Goal: Information Seeking & Learning: Learn about a topic

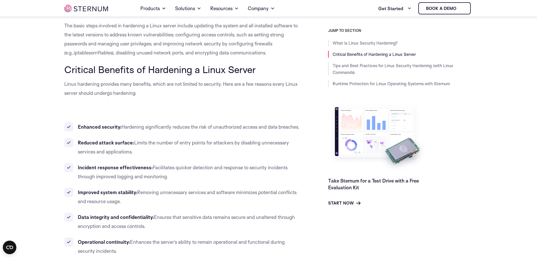
scroll to position [222, 0]
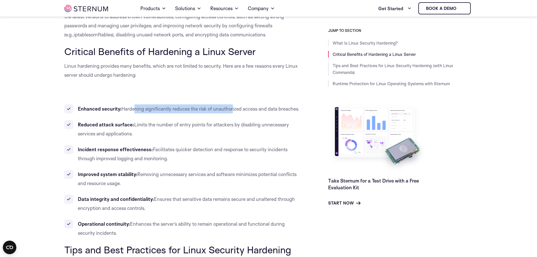
drag, startPoint x: 132, startPoint y: 108, endPoint x: 236, endPoint y: 108, distance: 103.5
click at [236, 108] on span "Hardening significantly reduces the risk of unauthorized access and data breach…" at bounding box center [211, 109] width 178 height 6
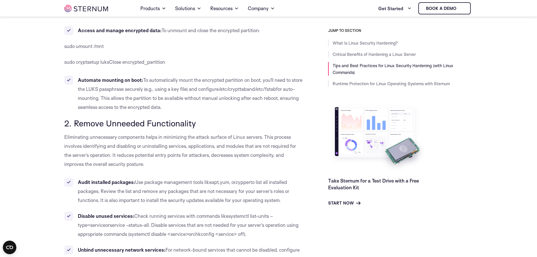
scroll to position [701, 0]
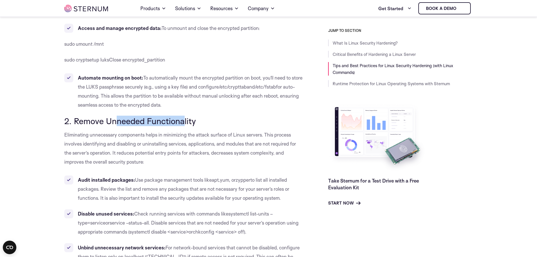
drag, startPoint x: 116, startPoint y: 123, endPoint x: 182, endPoint y: 120, distance: 66.1
click at [182, 120] on span "2. Remove Unneeded Functionality" at bounding box center [130, 121] width 132 height 10
click at [87, 137] on span "Eliminating unnecessary components helps in minimizing the attack surface of Li…" at bounding box center [180, 148] width 232 height 33
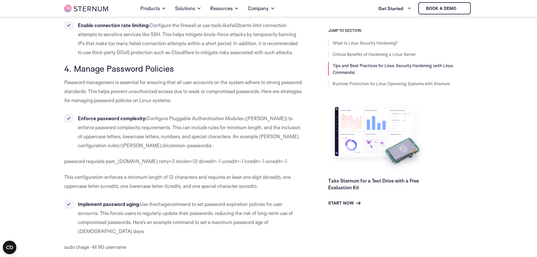
scroll to position [1294, 0]
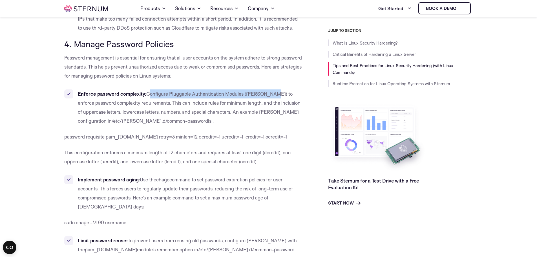
drag, startPoint x: 151, startPoint y: 95, endPoint x: 271, endPoint y: 94, distance: 120.5
click at [271, 94] on span "Configure Pluggable Authentication Modules ([PERSON_NAME]) to enforce password …" at bounding box center [189, 107] width 223 height 33
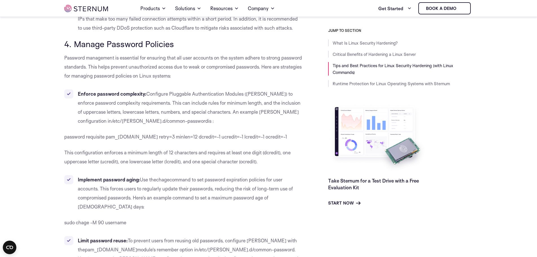
click at [149, 100] on span "Configure Pluggable Authentication Modules ([PERSON_NAME]) to enforce password …" at bounding box center [189, 107] width 223 height 33
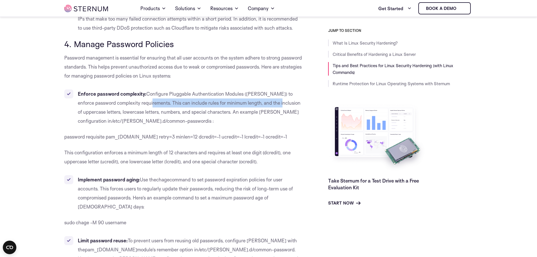
drag, startPoint x: 137, startPoint y: 102, endPoint x: 260, endPoint y: 104, distance: 123.0
click at [266, 104] on span "Configure Pluggable Authentication Modules ([PERSON_NAME]) to enforce password …" at bounding box center [189, 107] width 223 height 33
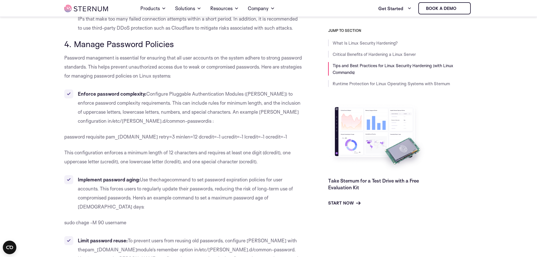
click at [174, 109] on span "Configure Pluggable Authentication Modules ([PERSON_NAME]) to enforce password …" at bounding box center [189, 107] width 223 height 33
click at [162, 99] on li "Enforce password complexity: Configure Pluggable Authentication Modules ([PERSO…" at bounding box center [183, 107] width 239 height 36
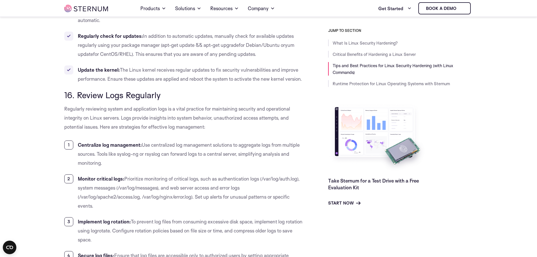
scroll to position [4538, 0]
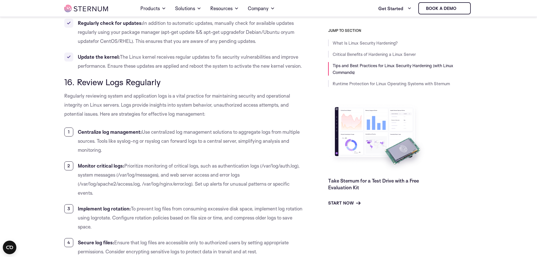
click at [105, 101] on p "Regularly reviewing system and application logs is a vital practice for maintai…" at bounding box center [183, 104] width 239 height 27
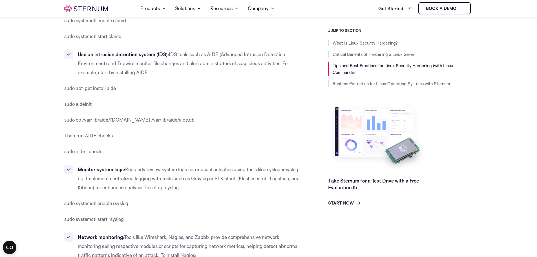
scroll to position [5272, 0]
